Goal: Information Seeking & Learning: Understand process/instructions

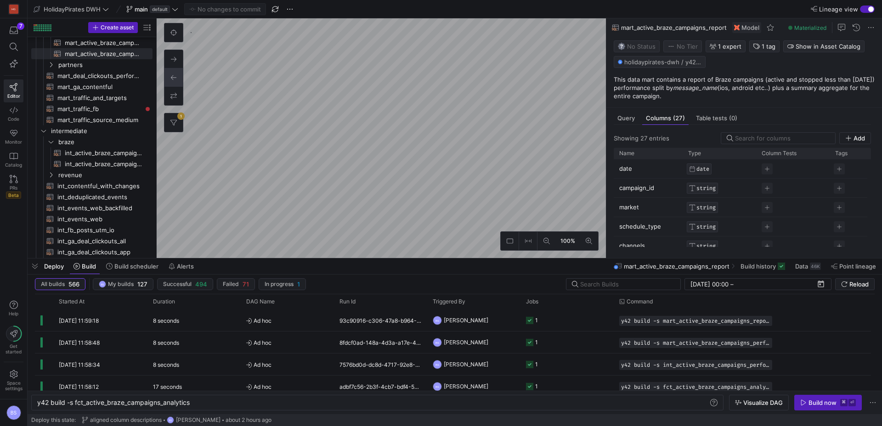
scroll to position [0, 154]
click at [177, 121] on button "1" at bounding box center [174, 123] width 18 height 18
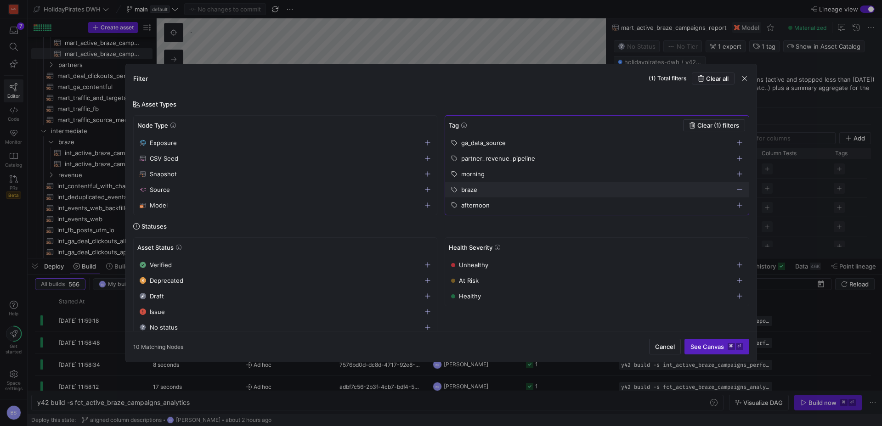
click at [556, 155] on div "partner_revenue_pipeline" at bounding box center [593, 158] width 284 height 7
click at [738, 189] on icon "button" at bounding box center [740, 190] width 6 height 6
click at [701, 350] on span "See Canvas ⌘ ⏎" at bounding box center [717, 346] width 53 height 7
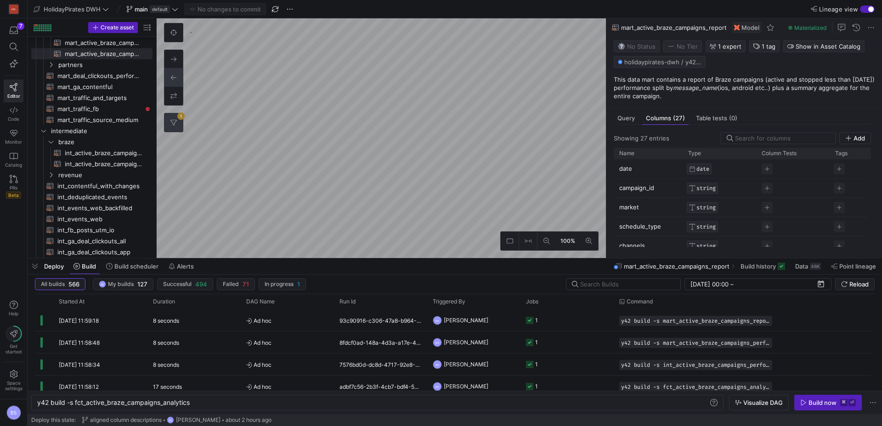
click at [179, 122] on button "1" at bounding box center [174, 123] width 18 height 18
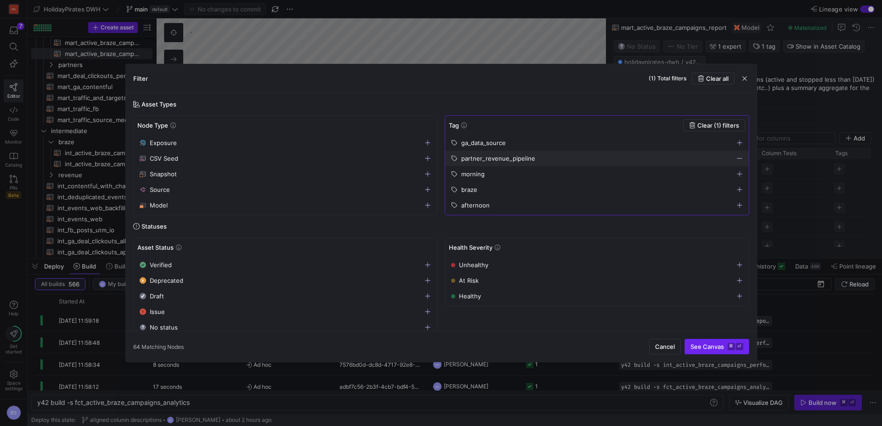
click at [715, 349] on span "See Canvas ⌘ ⏎" at bounding box center [717, 346] width 53 height 7
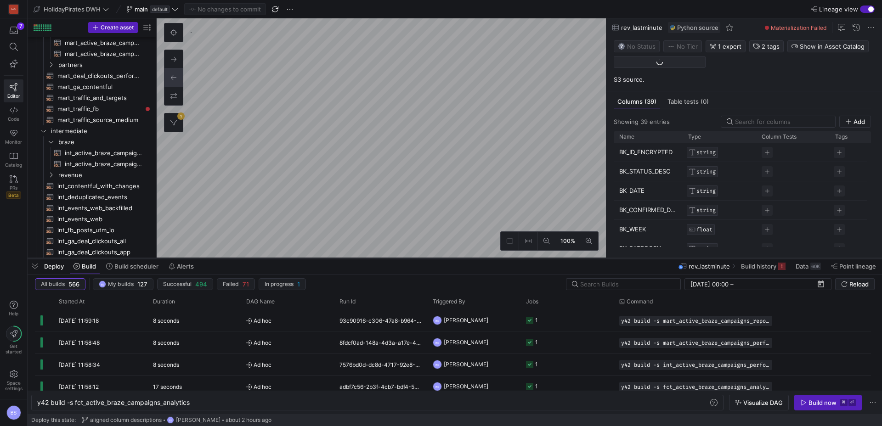
scroll to position [661, 0]
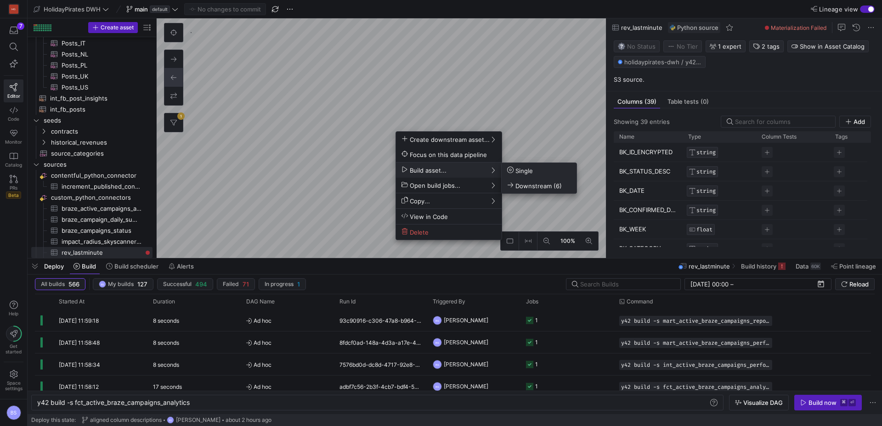
click at [514, 183] on span "Downstream (6)" at bounding box center [534, 186] width 55 height 8
